Goal: Information Seeking & Learning: Learn about a topic

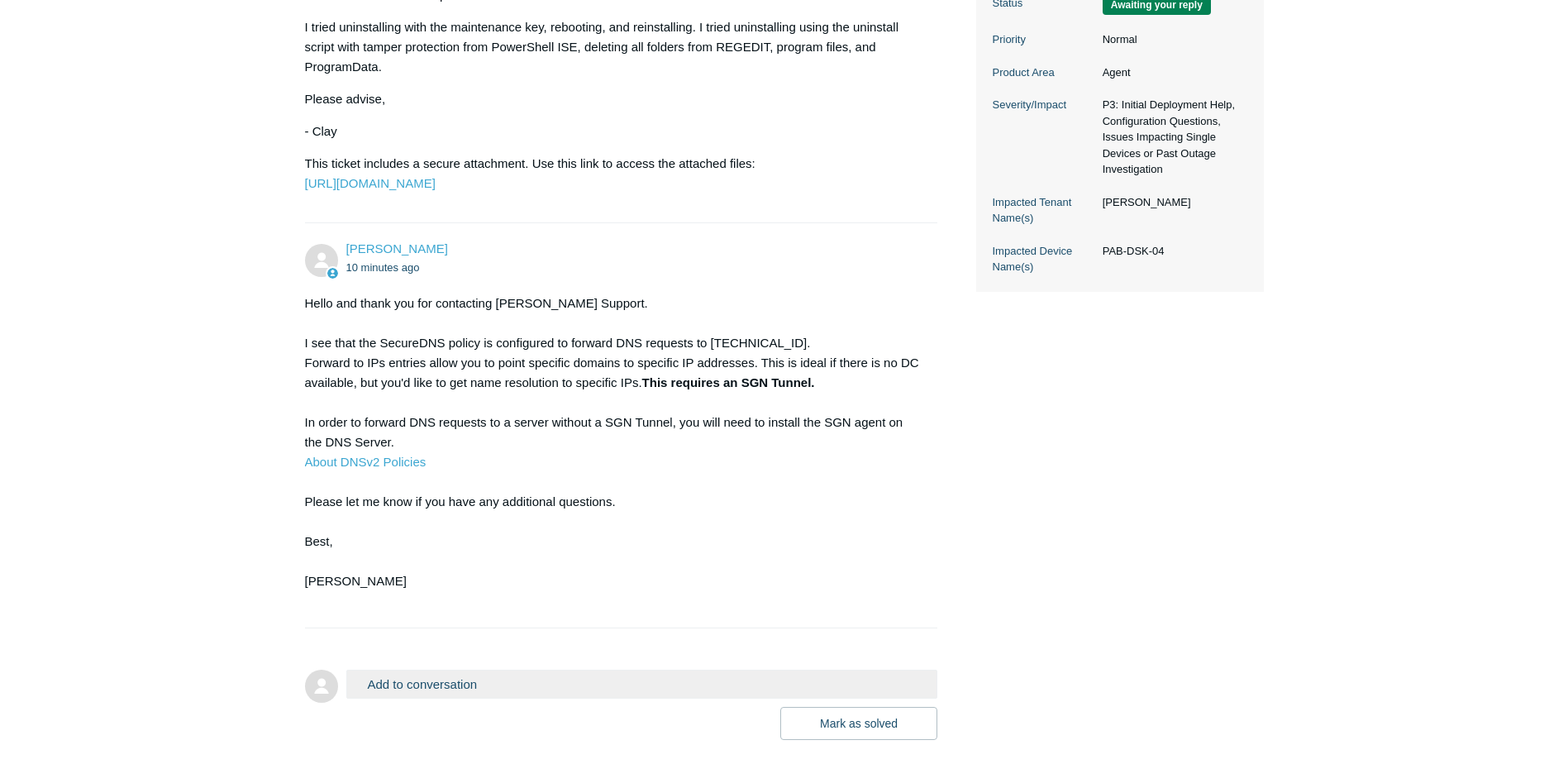
scroll to position [413, 0]
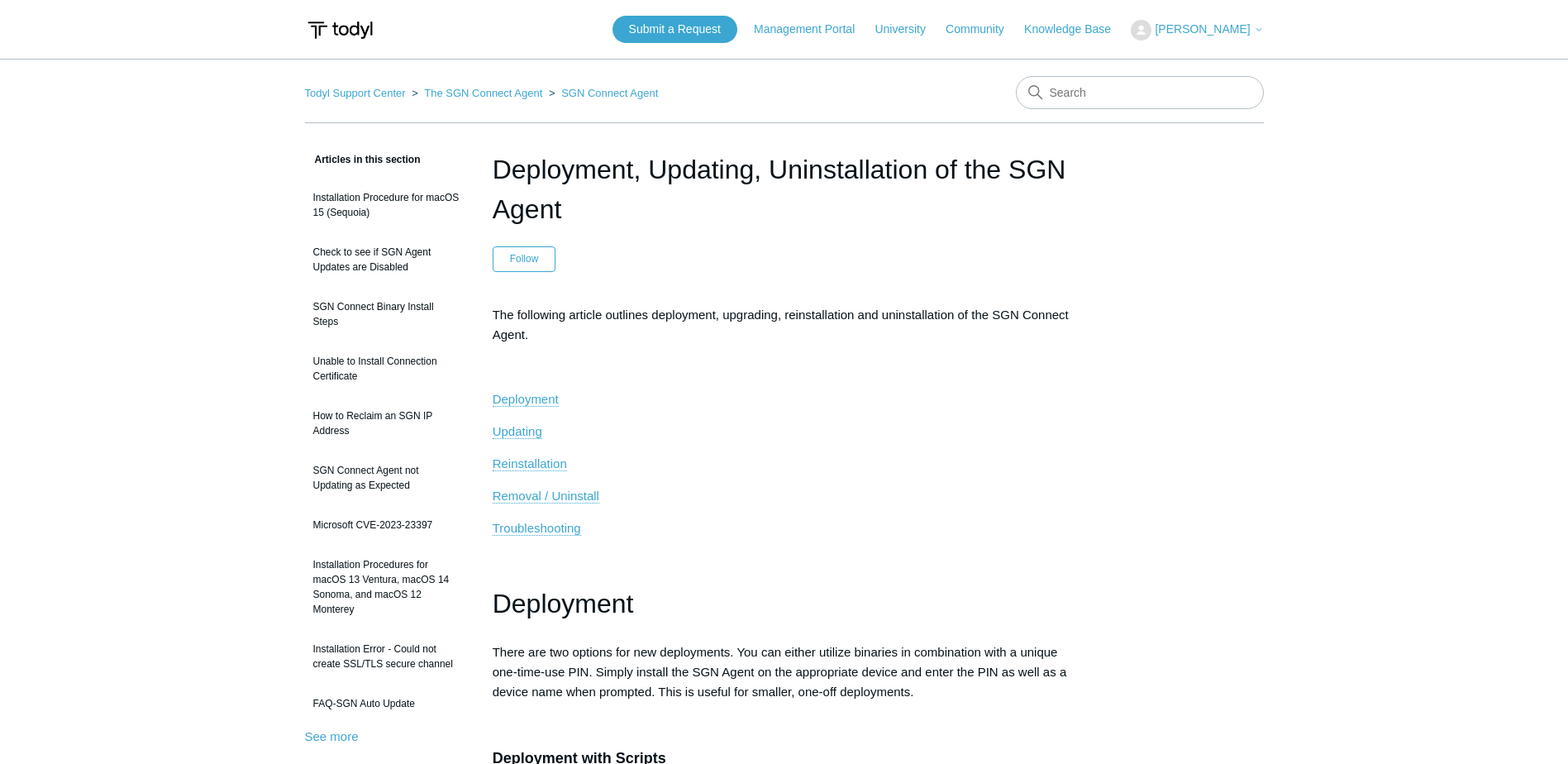
scroll to position [3877, 0]
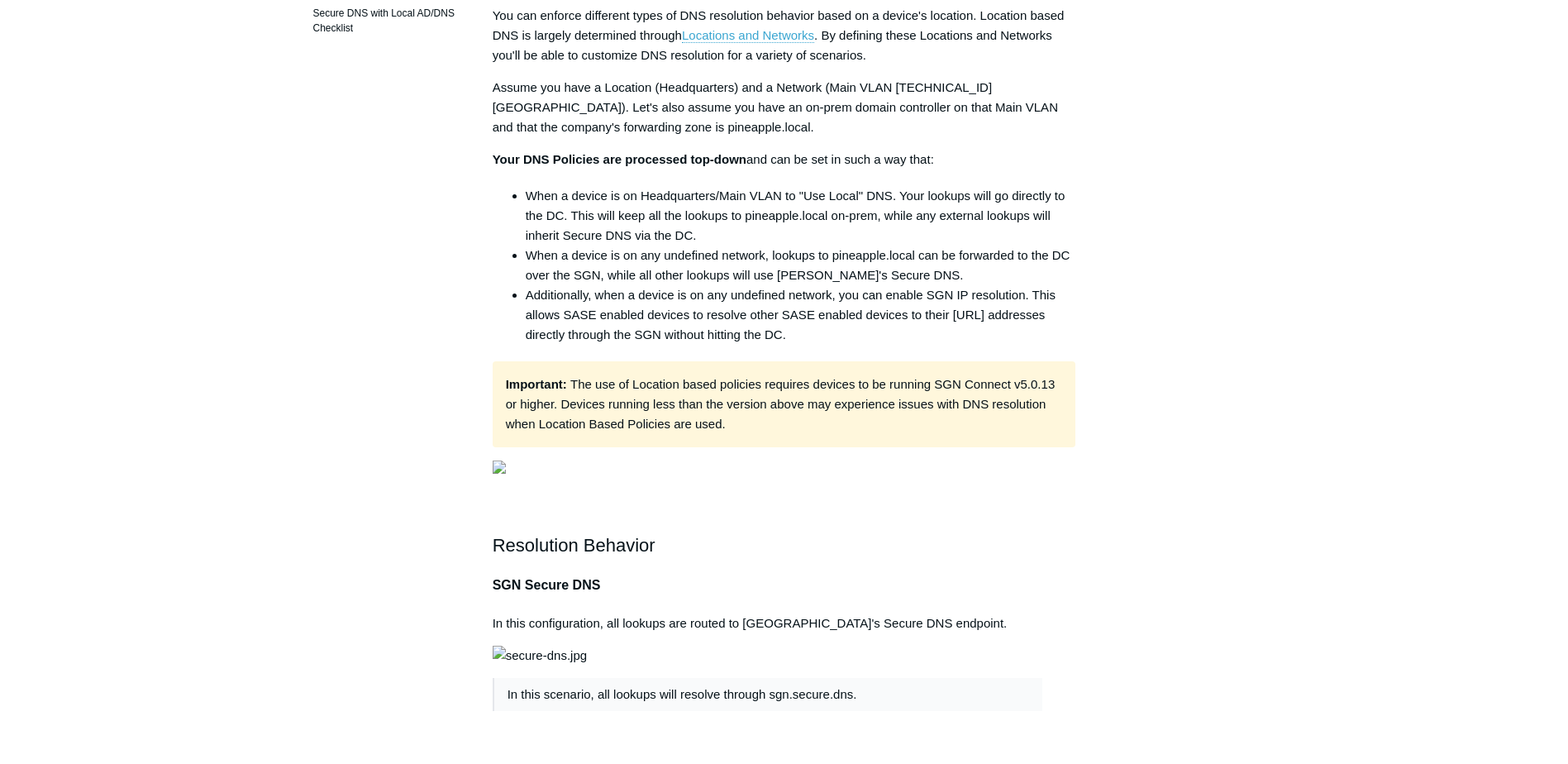
scroll to position [413, 0]
